Goal: Entertainment & Leisure: Consume media (video, audio)

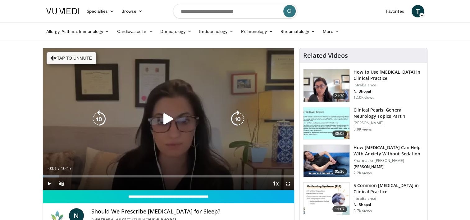
click at [172, 121] on icon "Video Player" at bounding box center [168, 118] width 17 height 17
click at [76, 62] on button "Tap to unmute" at bounding box center [72, 58] width 50 height 12
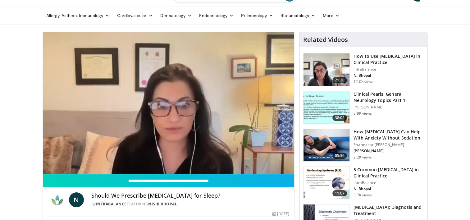
scroll to position [62, 0]
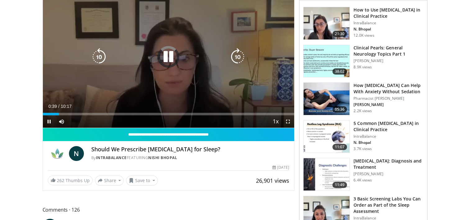
click at [168, 62] on icon "Video Player" at bounding box center [168, 56] width 17 height 17
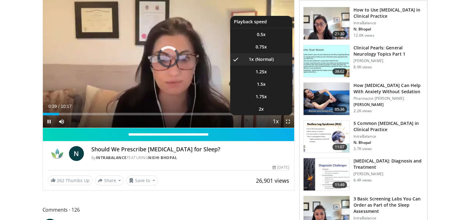
click at [274, 121] on span "Video Player" at bounding box center [275, 122] width 9 height 12
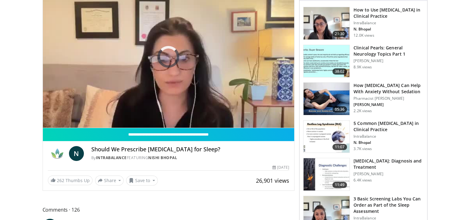
click at [274, 121] on video-js "**********" at bounding box center [169, 57] width 252 height 142
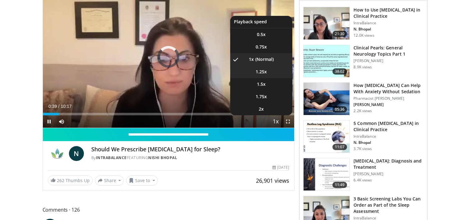
click at [267, 73] on li "1.25x" at bounding box center [261, 72] width 62 height 12
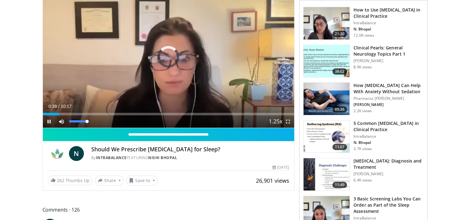
drag, startPoint x: 87, startPoint y: 121, endPoint x: 92, endPoint y: 121, distance: 4.7
click at [92, 121] on div "Mute 100%" at bounding box center [77, 121] width 44 height 12
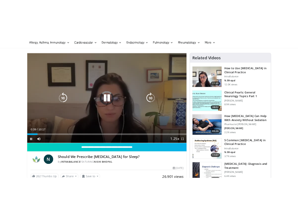
scroll to position [0, 0]
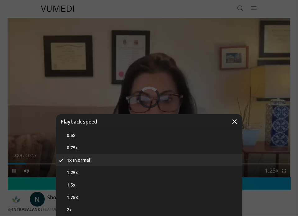
click at [108, 68] on div "Video Player" at bounding box center [149, 108] width 298 height 216
click at [235, 122] on icon "Video Player" at bounding box center [235, 122] width 6 height 6
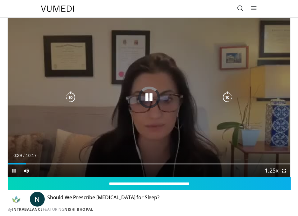
click at [148, 99] on icon "Video Player" at bounding box center [149, 97] width 12 height 12
click at [163, 99] on div "Video Player" at bounding box center [148, 97] width 169 height 12
click at [152, 96] on icon "Video Player" at bounding box center [149, 97] width 12 height 12
click at [70, 95] on icon "Video Player" at bounding box center [70, 97] width 12 height 12
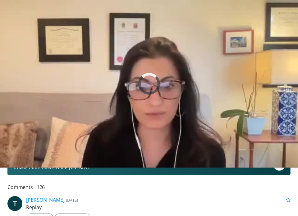
scroll to position [93, 0]
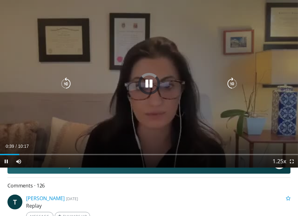
click at [151, 88] on icon "Video Player" at bounding box center [149, 84] width 12 height 12
click at [155, 81] on div "Video Player" at bounding box center [149, 84] width 179 height 12
drag, startPoint x: 149, startPoint y: 84, endPoint x: 126, endPoint y: 67, distance: 28.2
click at [149, 83] on icon "Video Player" at bounding box center [149, 84] width 12 height 12
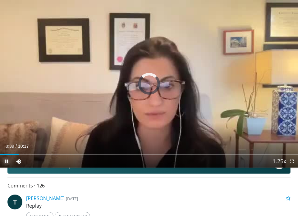
click at [6, 164] on span "Video Player" at bounding box center [6, 161] width 12 height 12
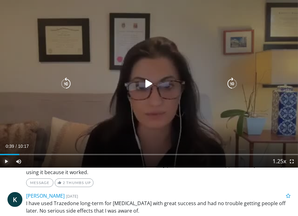
scroll to position [155, 0]
